Goal: Navigation & Orientation: Find specific page/section

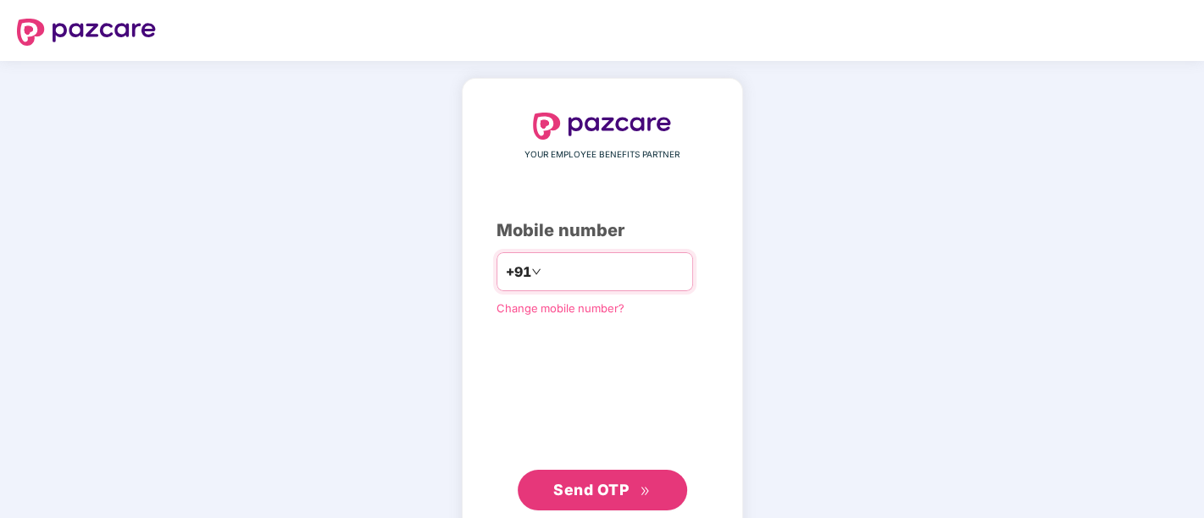
click at [557, 277] on input "number" at bounding box center [614, 271] width 139 height 27
type input "**********"
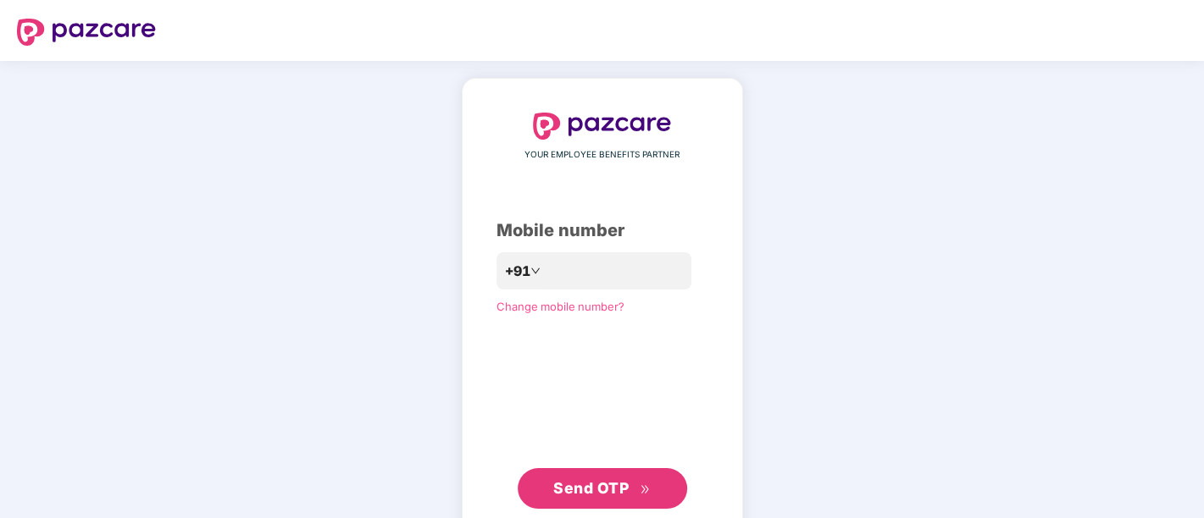
click at [630, 488] on span "Send OTP" at bounding box center [601, 489] width 97 height 24
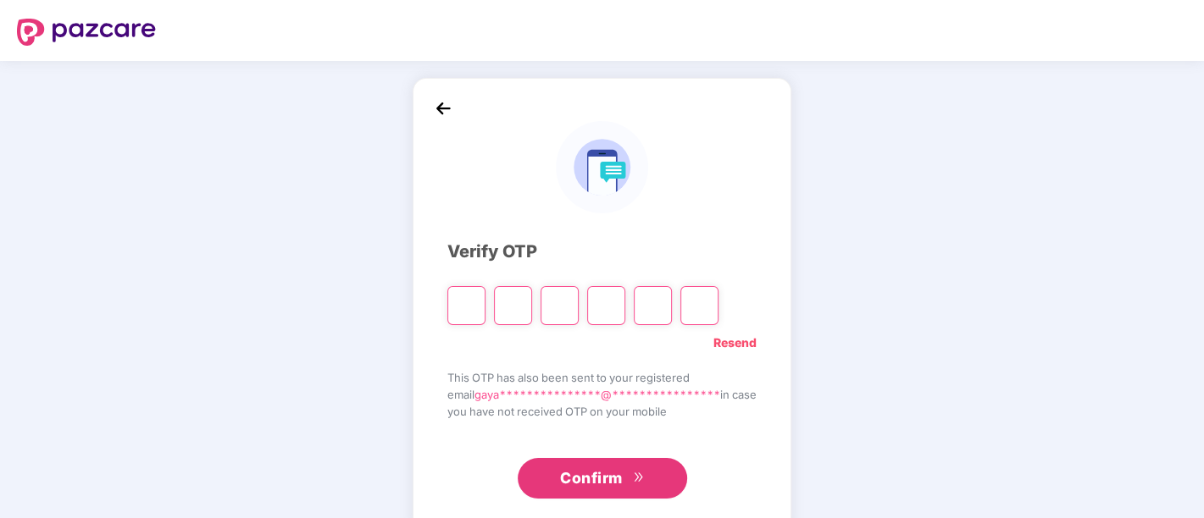
type input "*"
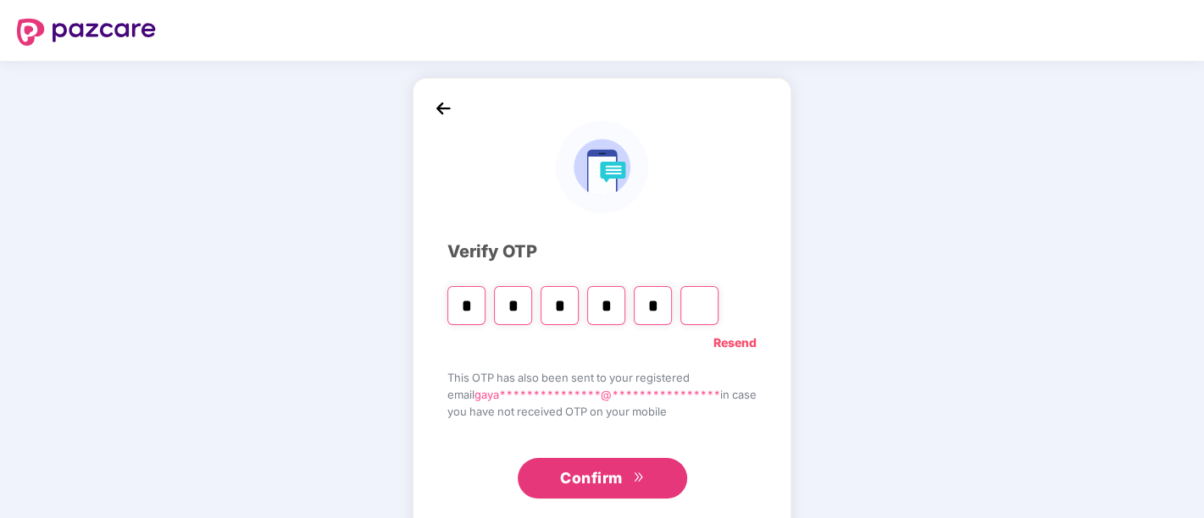
type input "*"
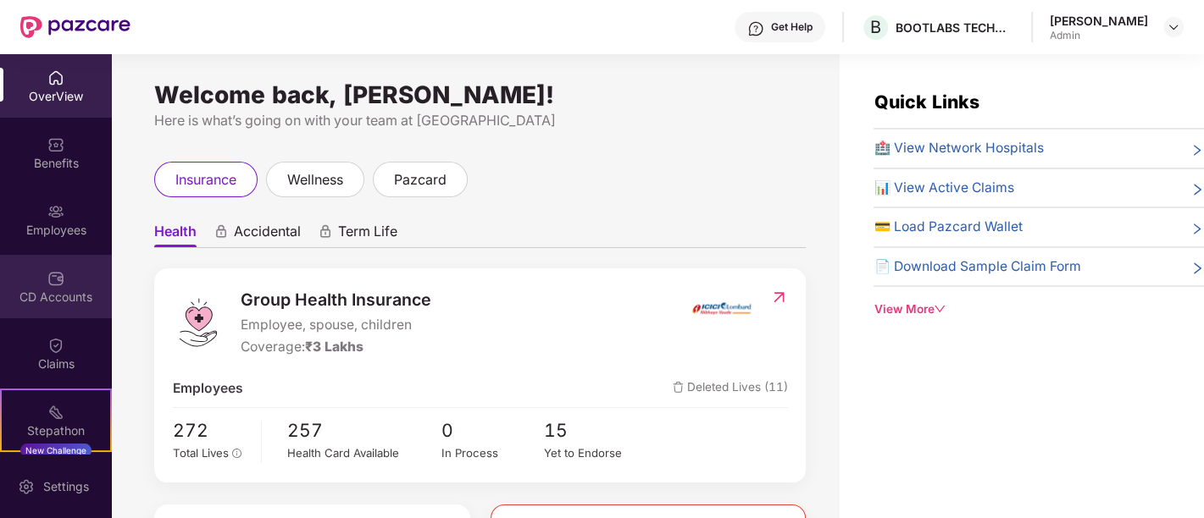
click at [44, 296] on div "CD Accounts" at bounding box center [56, 297] width 112 height 17
